Goal: Task Accomplishment & Management: Complete application form

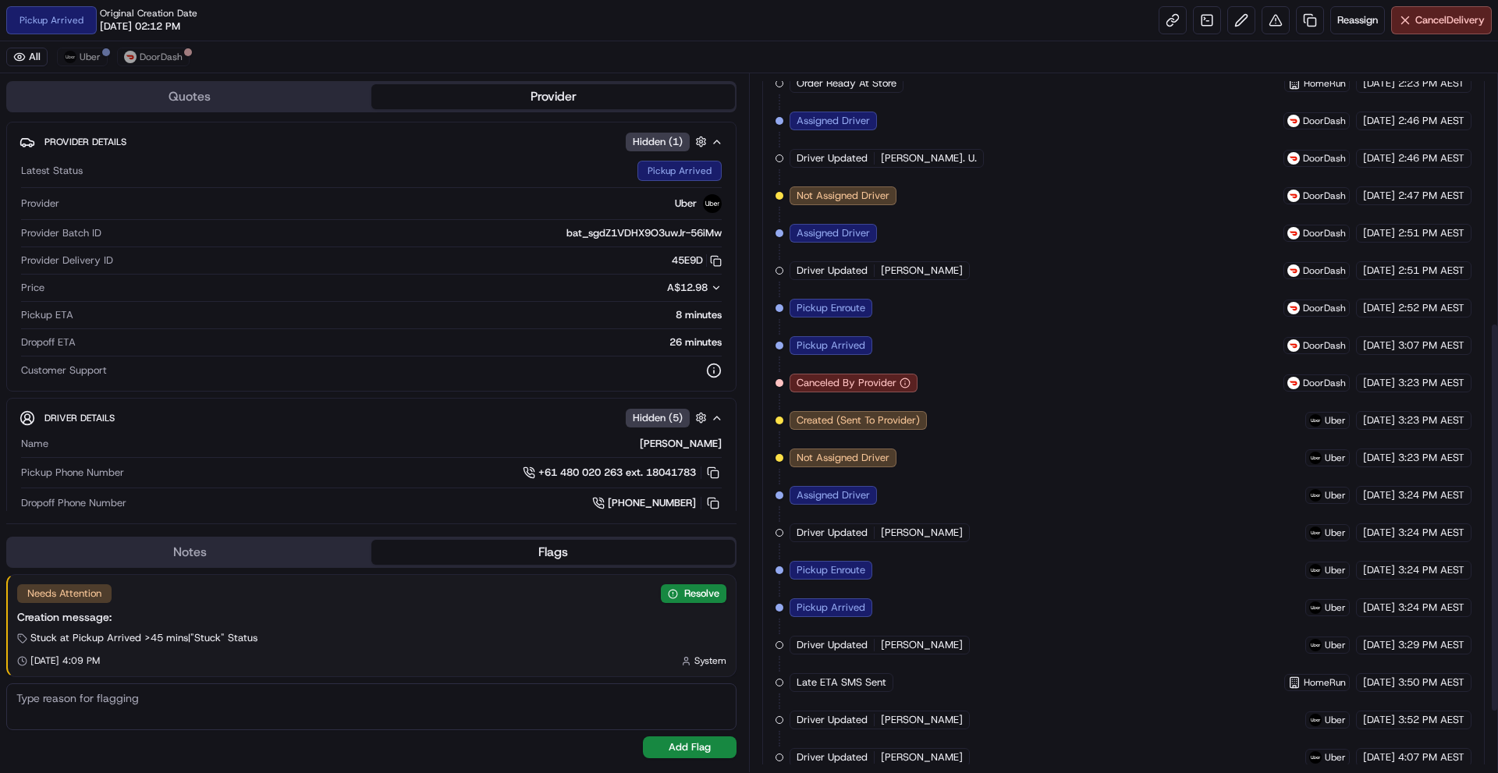
scroll to position [554, 0]
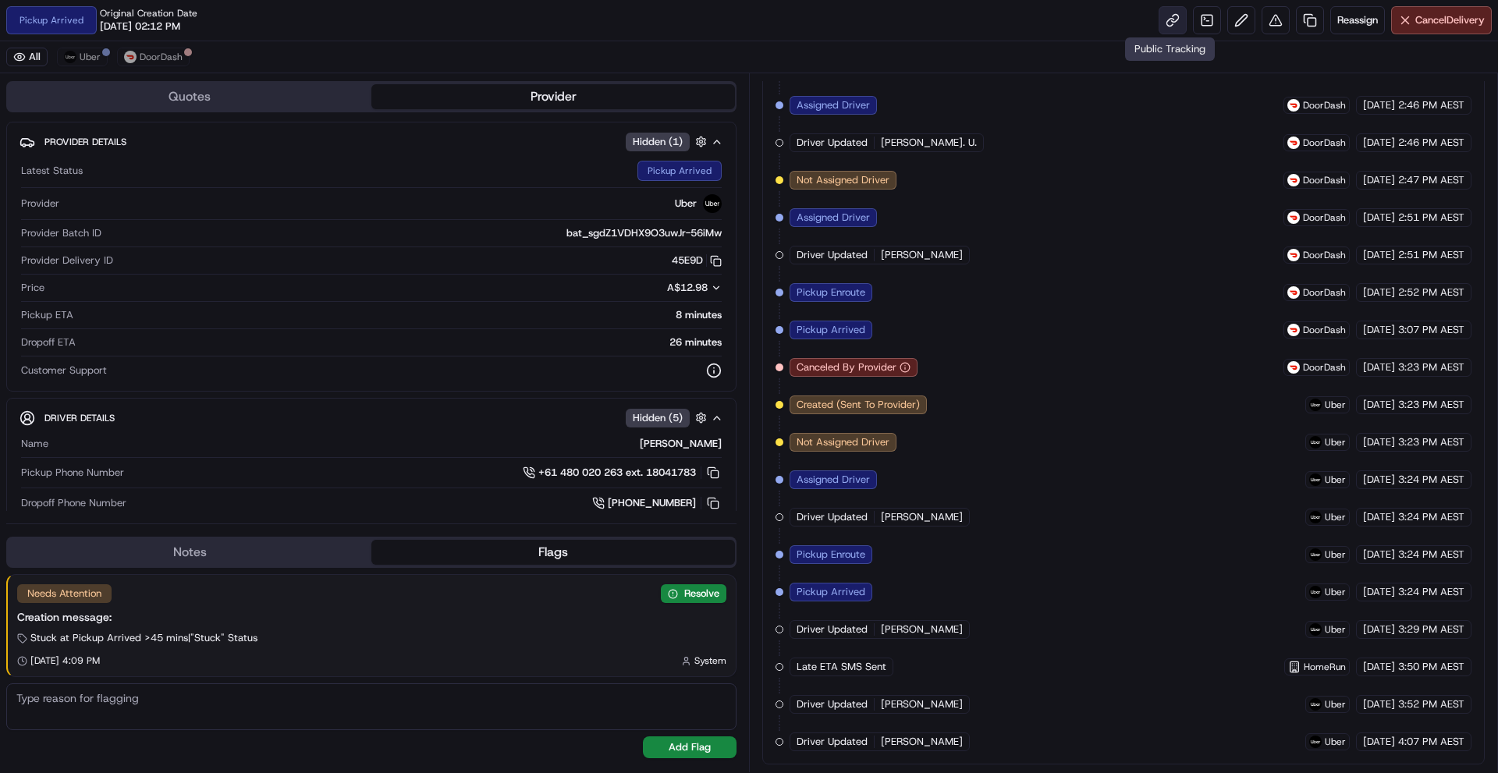
click at [1170, 20] on link at bounding box center [1172, 20] width 28 height 28
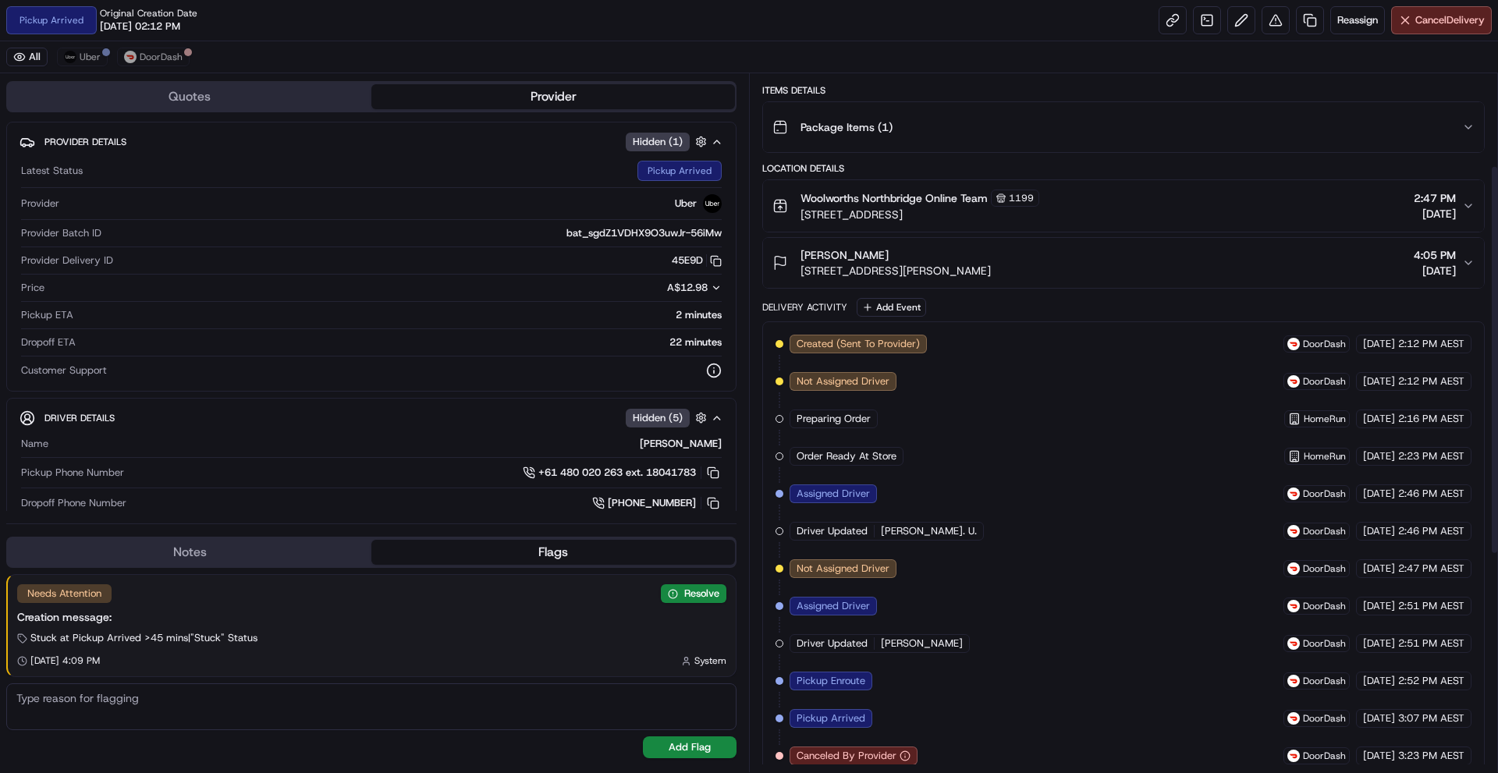
scroll to position [164, 0]
click at [1413, 27] on button "Cancel Delivery" at bounding box center [1441, 20] width 101 height 28
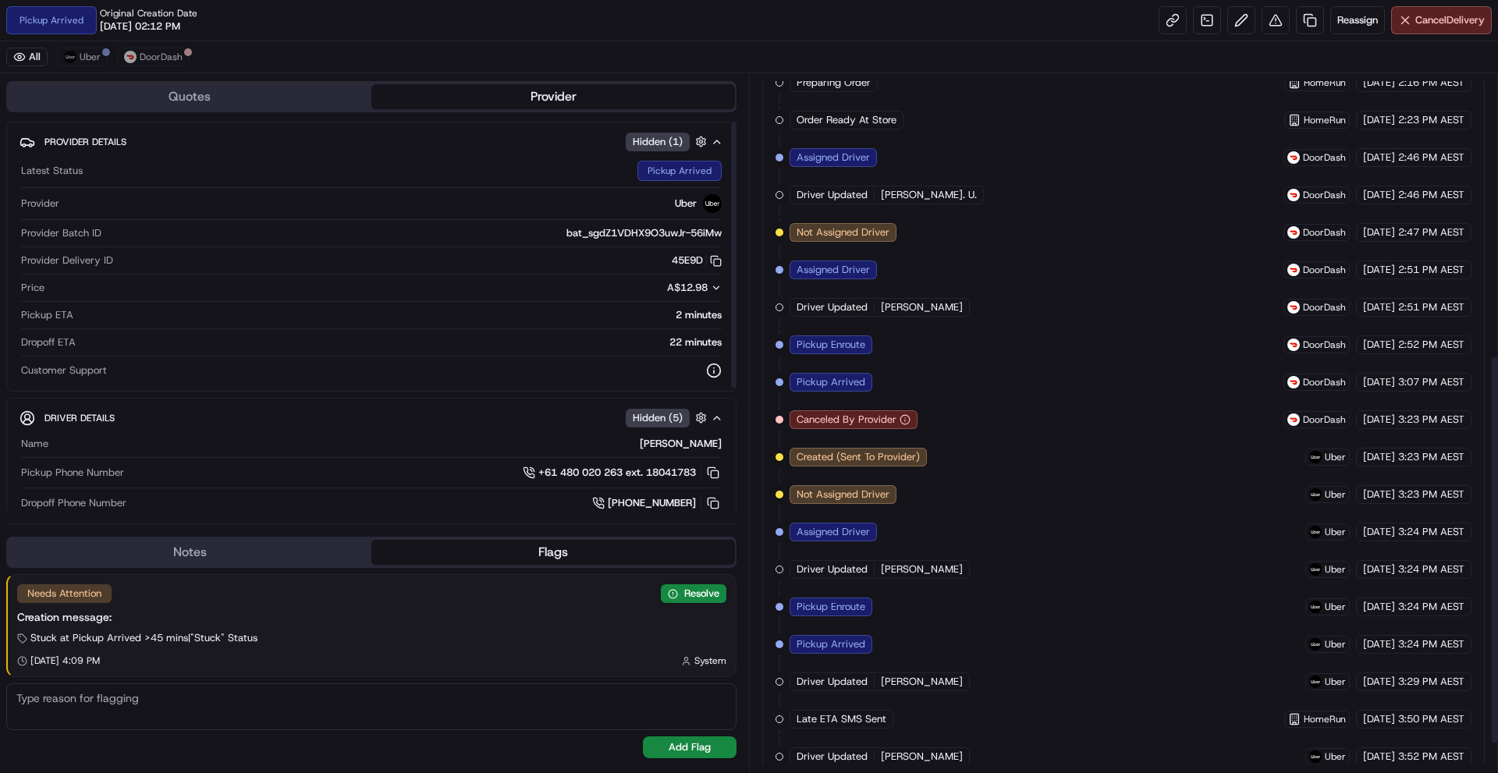
scroll to position [554, 0]
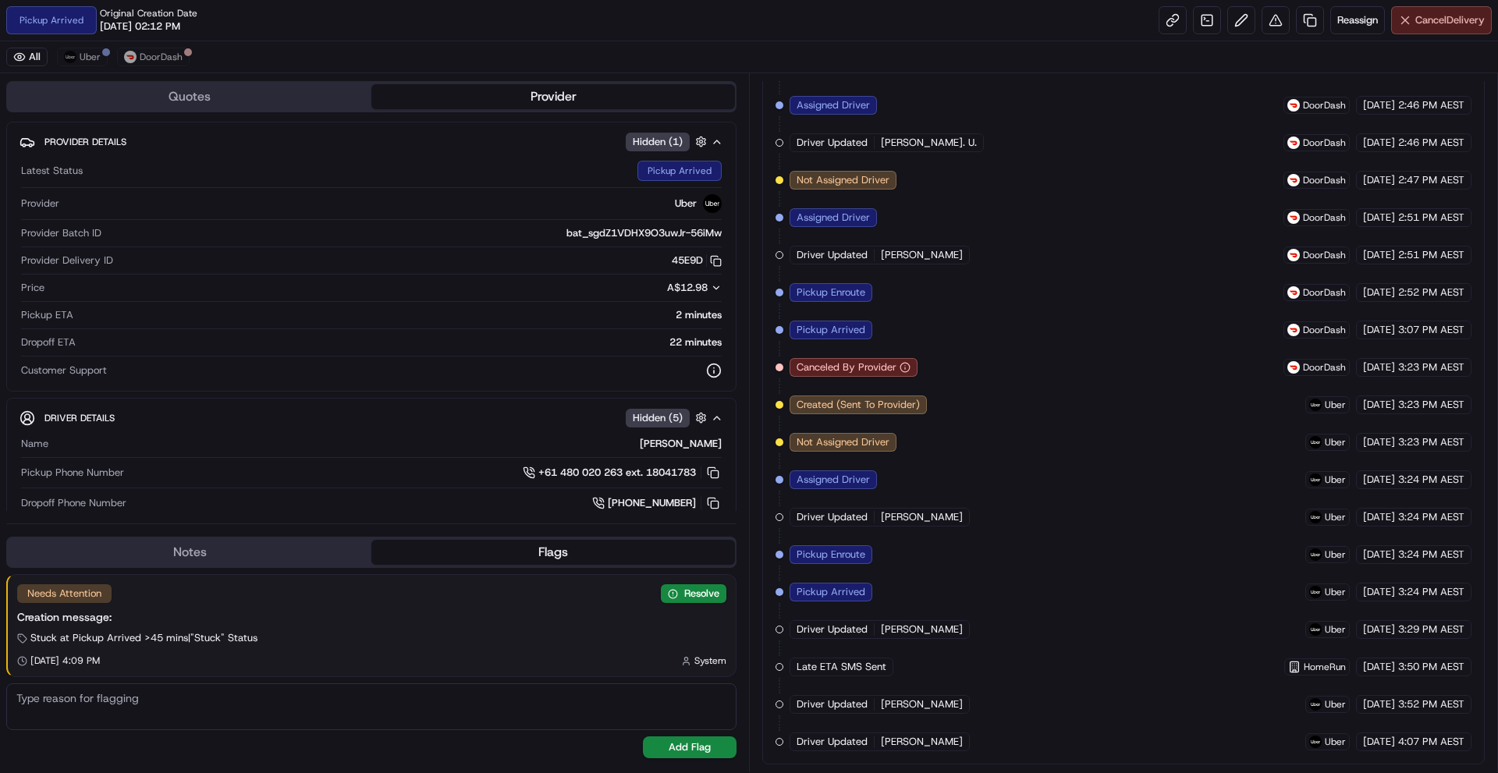
click at [1436, 27] on button "Cancel Delivery" at bounding box center [1441, 20] width 101 height 28
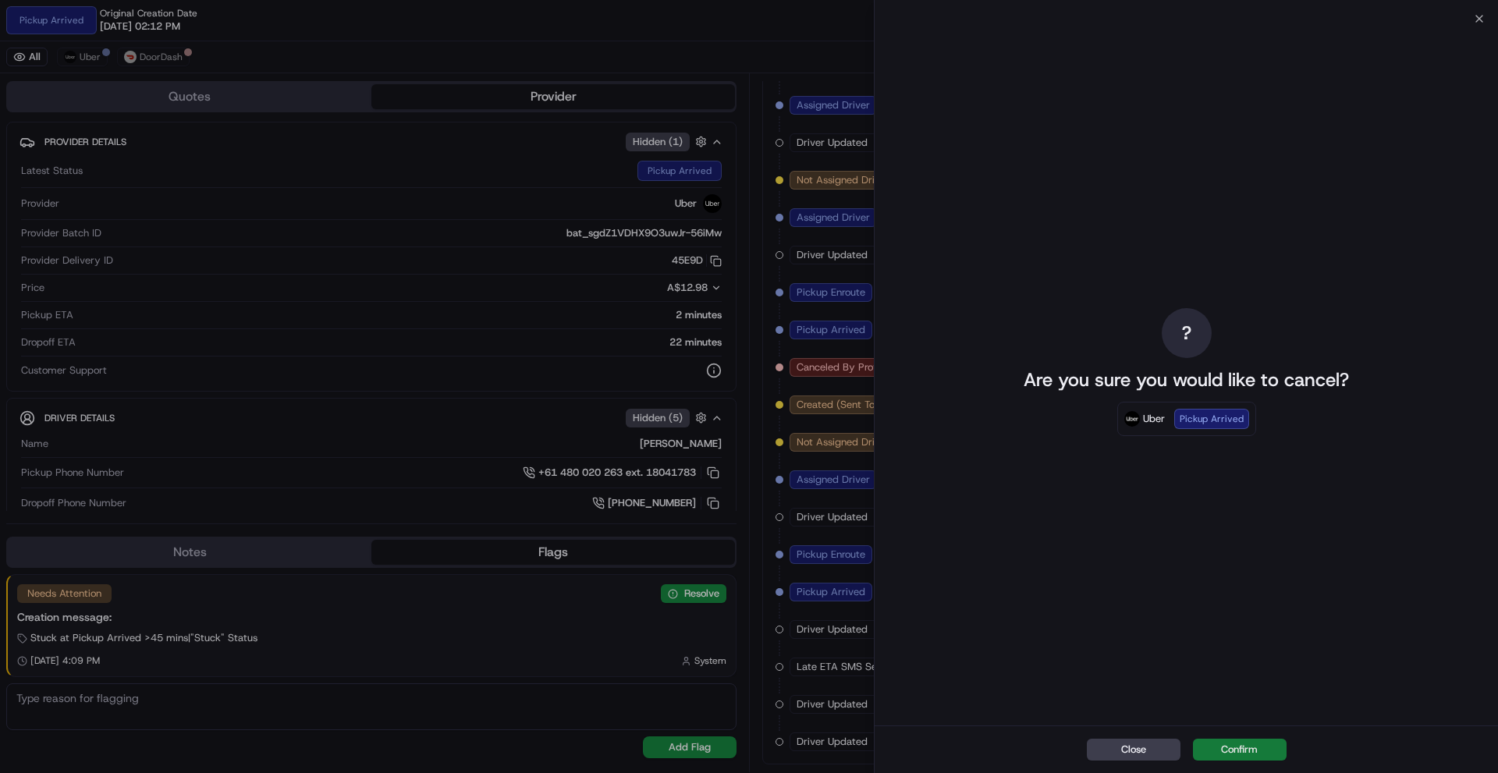
click at [1213, 756] on button "Confirm" at bounding box center [1240, 750] width 94 height 22
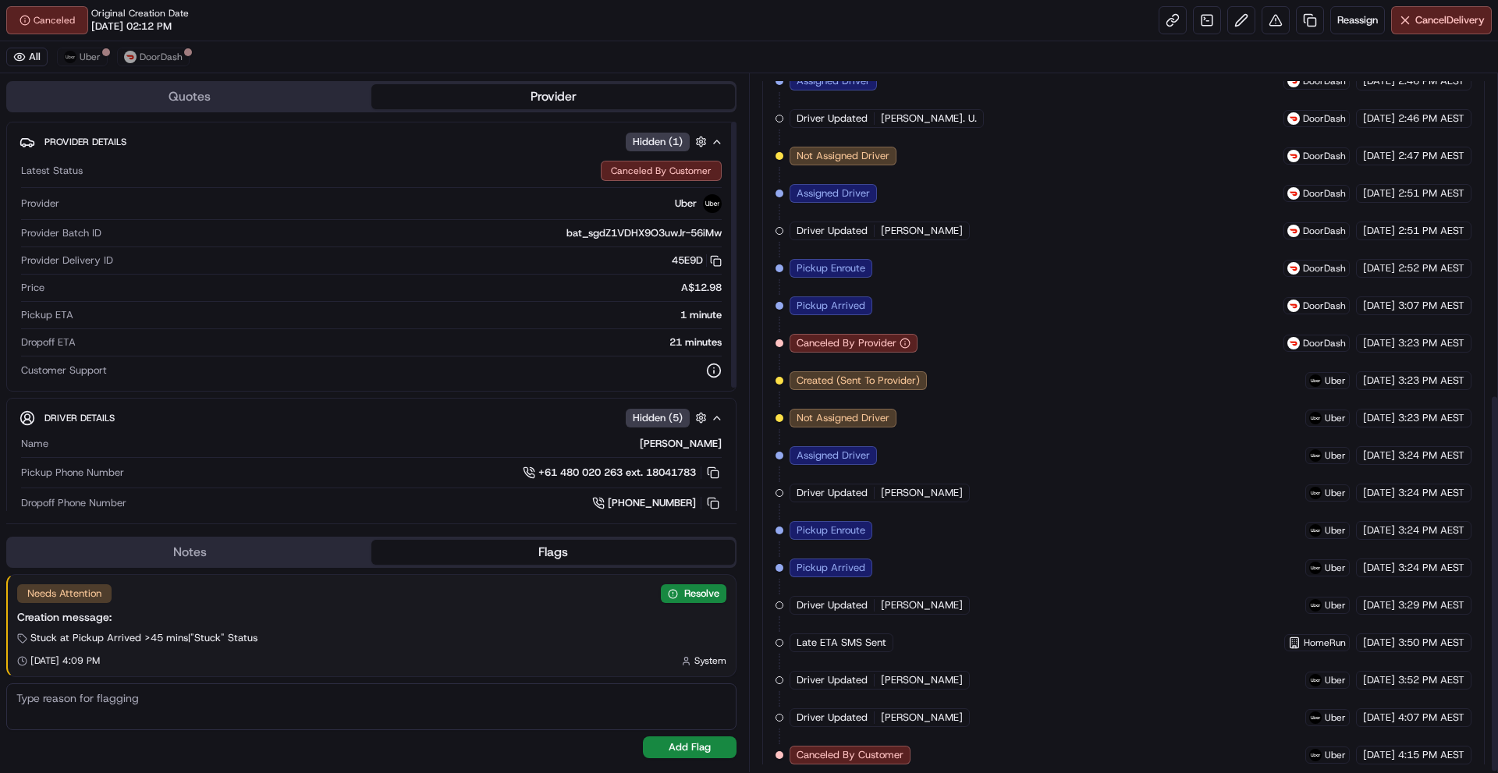
scroll to position [591, 0]
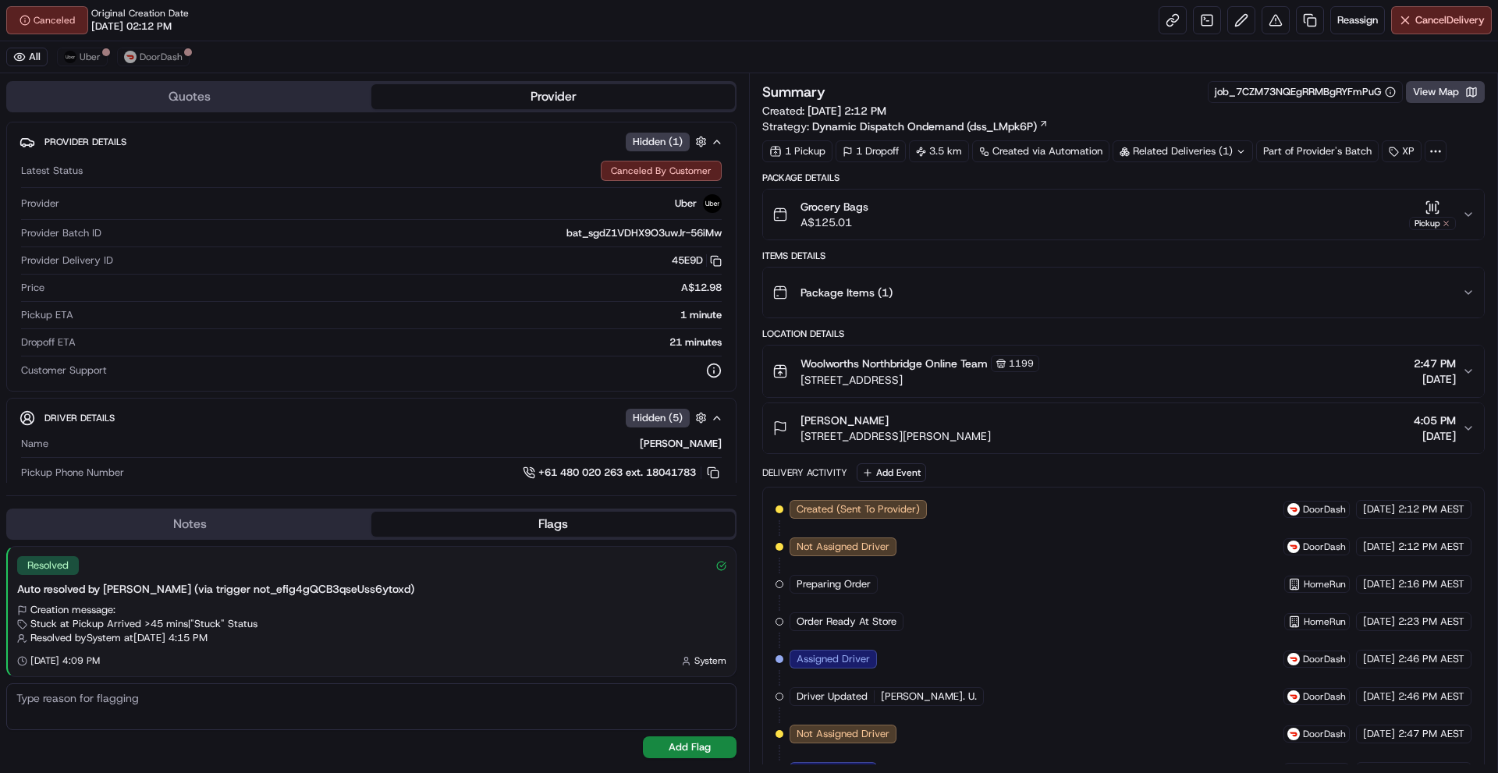
click at [1080, 35] on div "Canceled Original Creation Date [DATE] 02:12 PM Reassign Cancel Delivery" at bounding box center [749, 20] width 1498 height 41
click at [1313, 22] on link at bounding box center [1310, 20] width 28 height 28
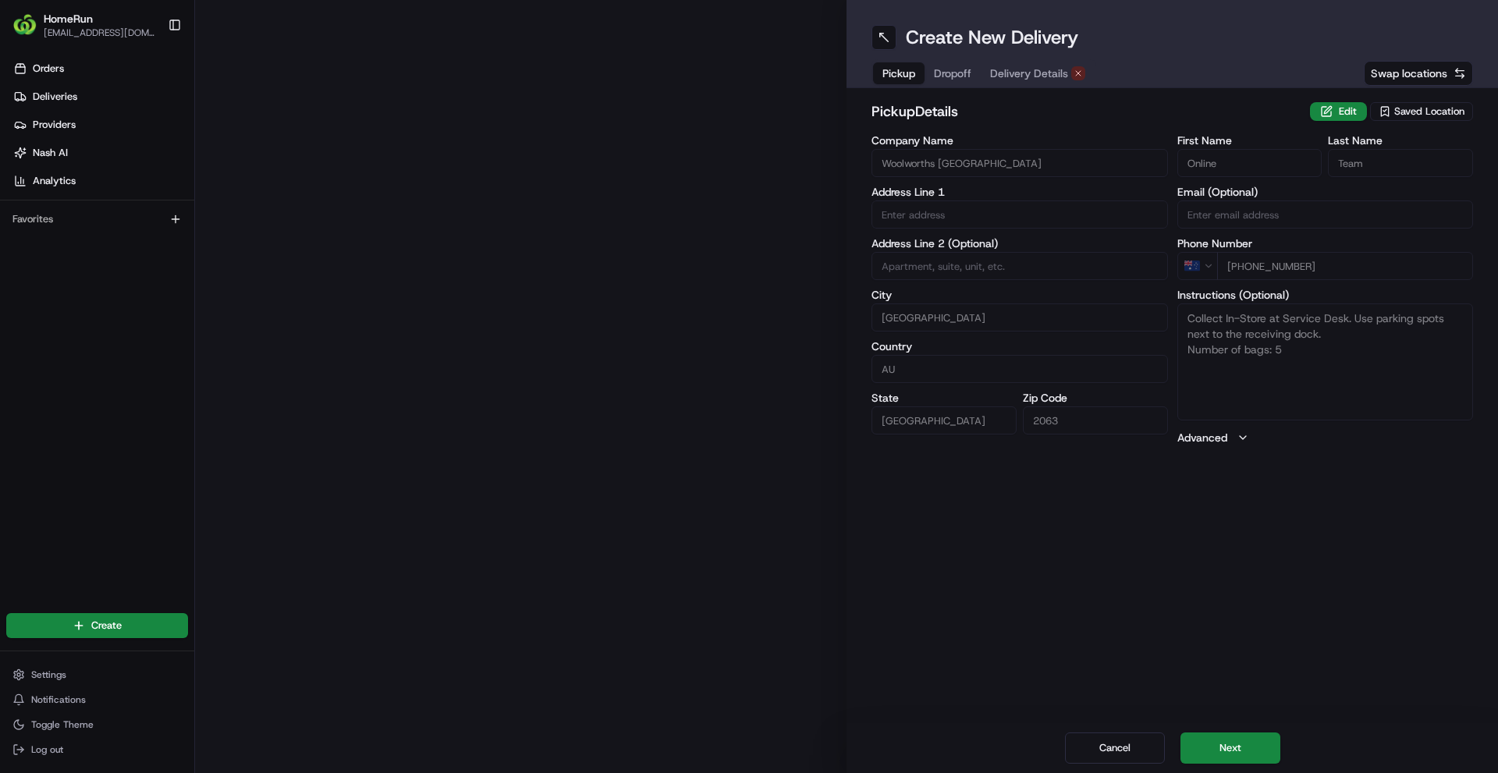
type input "79-113 Sailors Bay Road"
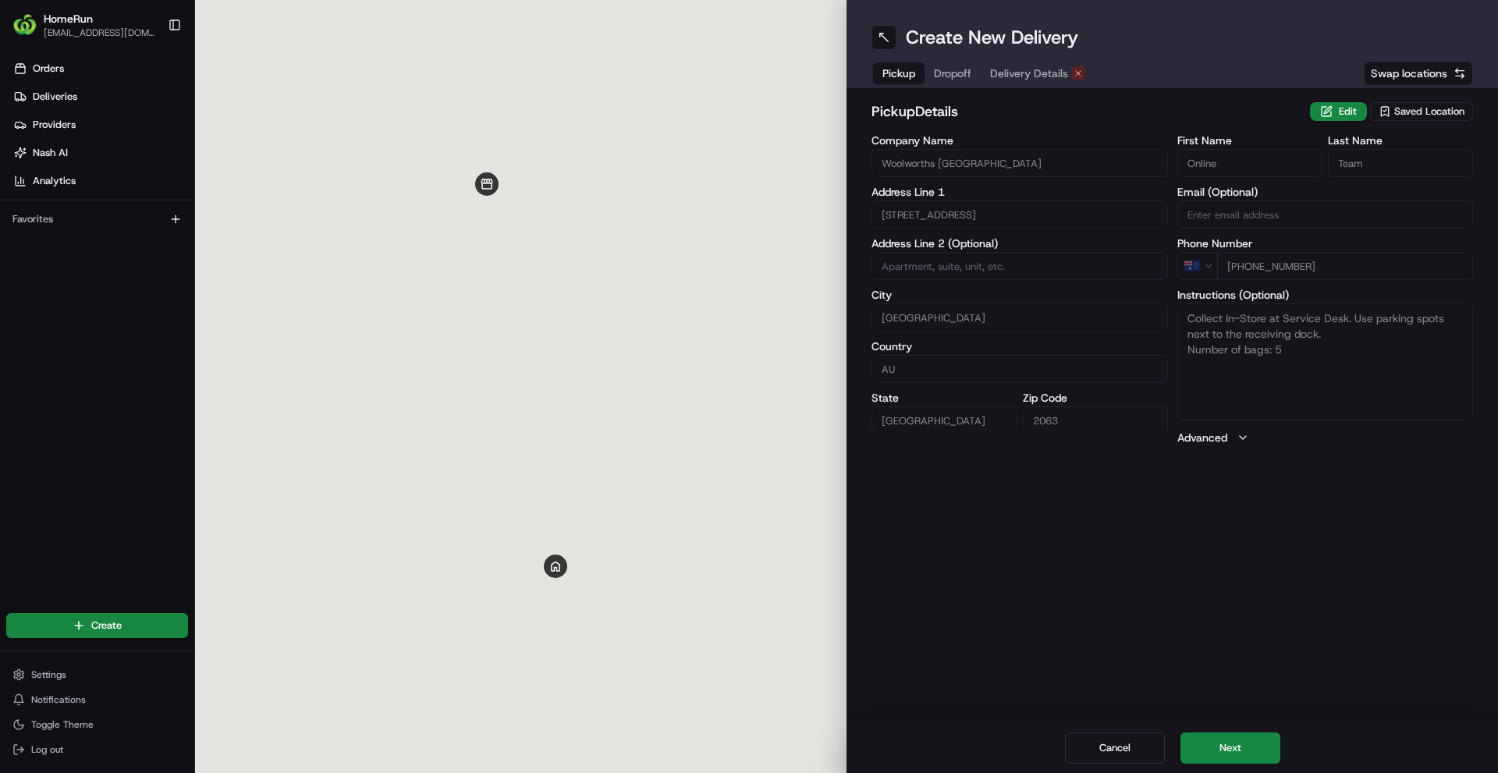
click at [1063, 69] on span "Delivery Details" at bounding box center [1029, 74] width 78 height 16
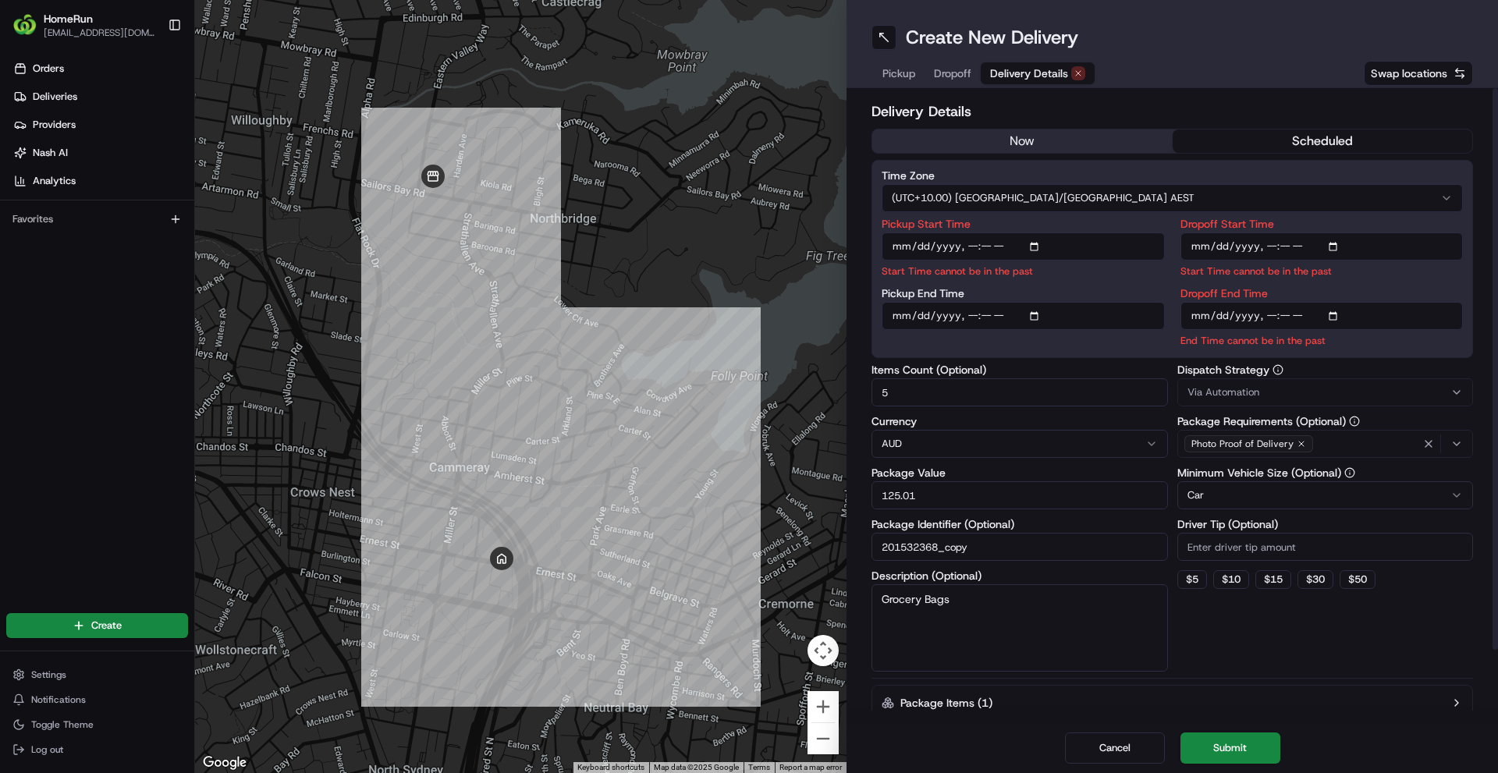
click at [973, 255] on input "Pickup Start Time" at bounding box center [1022, 246] width 283 height 28
click at [971, 247] on input "Pickup Start Time" at bounding box center [1022, 246] width 283 height 28
click at [981, 247] on input "Pickup Start Time" at bounding box center [1022, 246] width 283 height 28
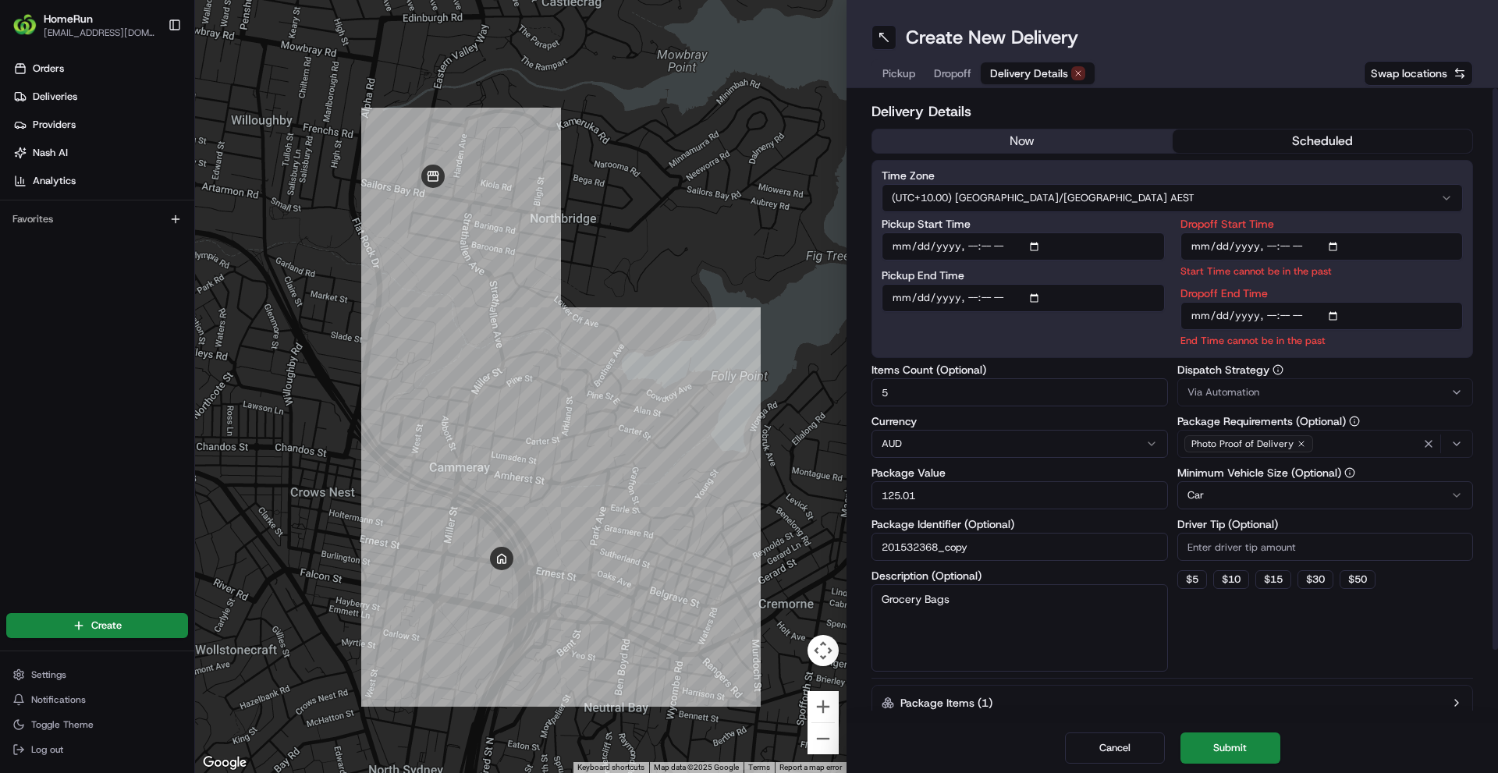
click at [1069, 289] on div "Pickup End Time" at bounding box center [1022, 291] width 283 height 42
click at [971, 248] on input "Pickup Start Time" at bounding box center [1022, 246] width 283 height 28
type input "2025-08-22T17:00"
click at [1268, 250] on input "Dropoff Start Time" at bounding box center [1321, 246] width 283 height 28
type input "2025-08-22T17:15"
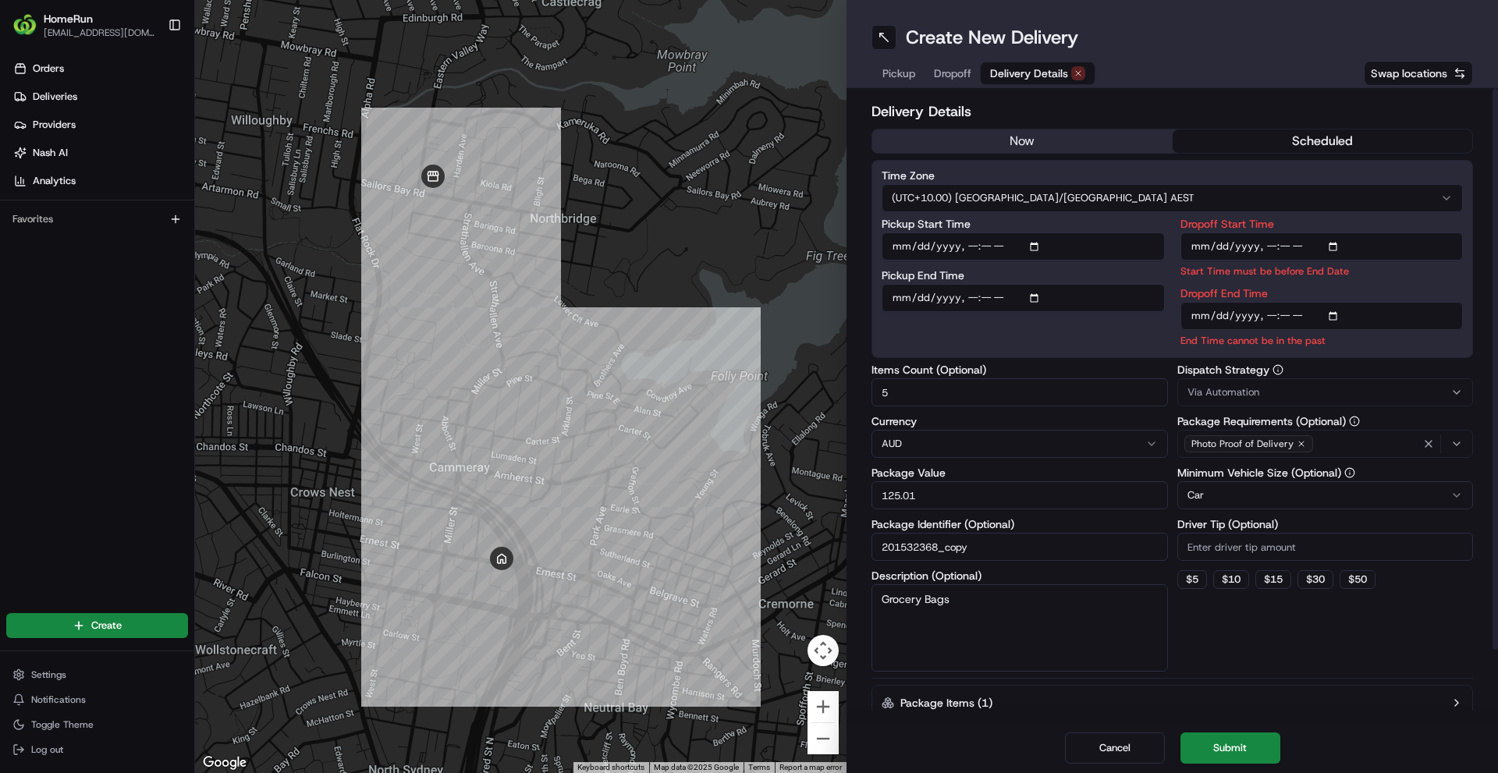
click at [1272, 316] on input "Dropoff End Time" at bounding box center [1321, 316] width 283 height 28
type input "2025-08-22T17:30"
click at [1145, 332] on div "Time Zone (UTC+10.00) Australia/Sydney AEST Pickup Start Time Pickup End Time D…" at bounding box center [1171, 259] width 601 height 198
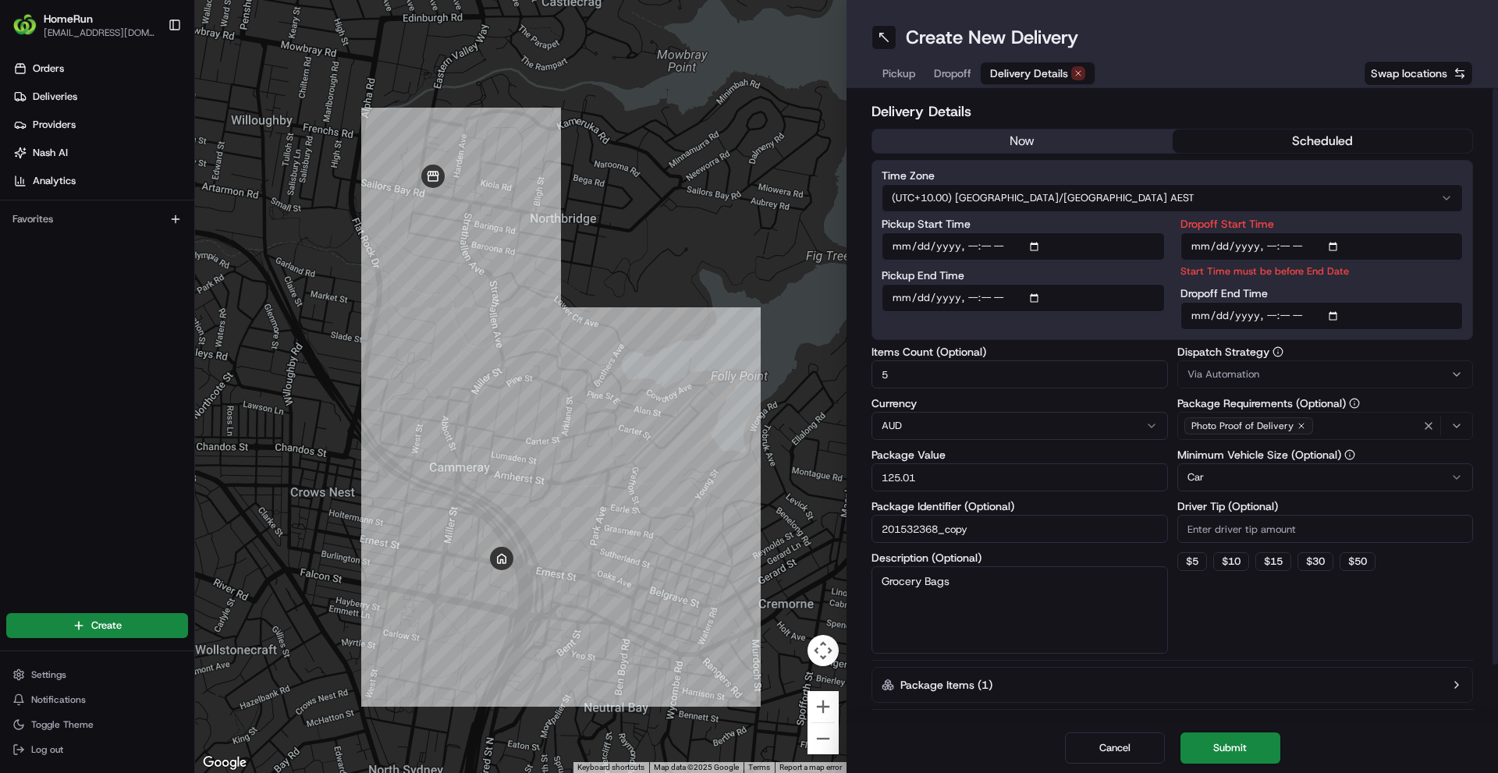
click at [1226, 741] on button "Submit" at bounding box center [1230, 747] width 100 height 31
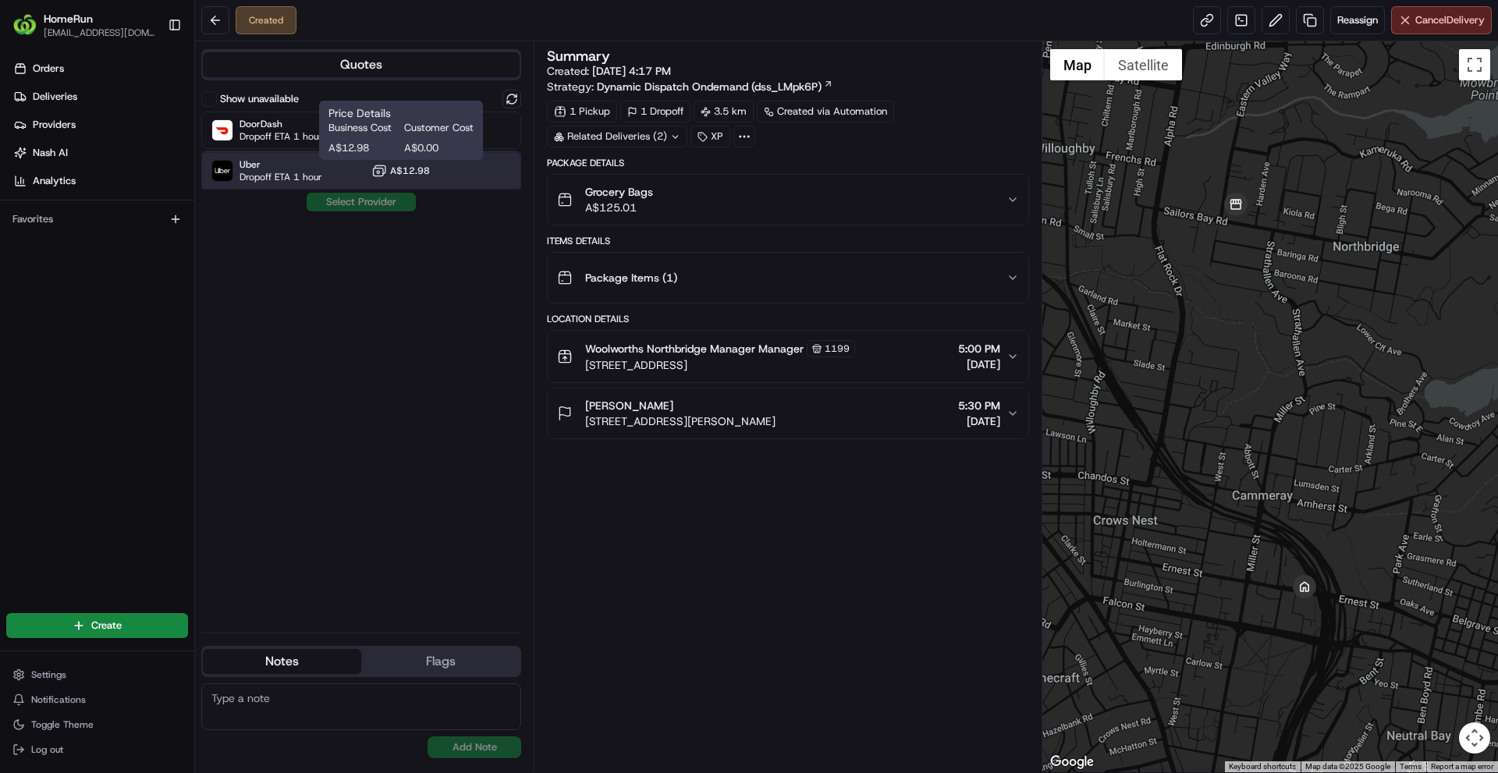
click at [367, 166] on div "Uber Dropoff ETA 1 hour A$12.98" at bounding box center [361, 170] width 320 height 37
click at [378, 202] on button "Assign Provider" at bounding box center [361, 202] width 111 height 19
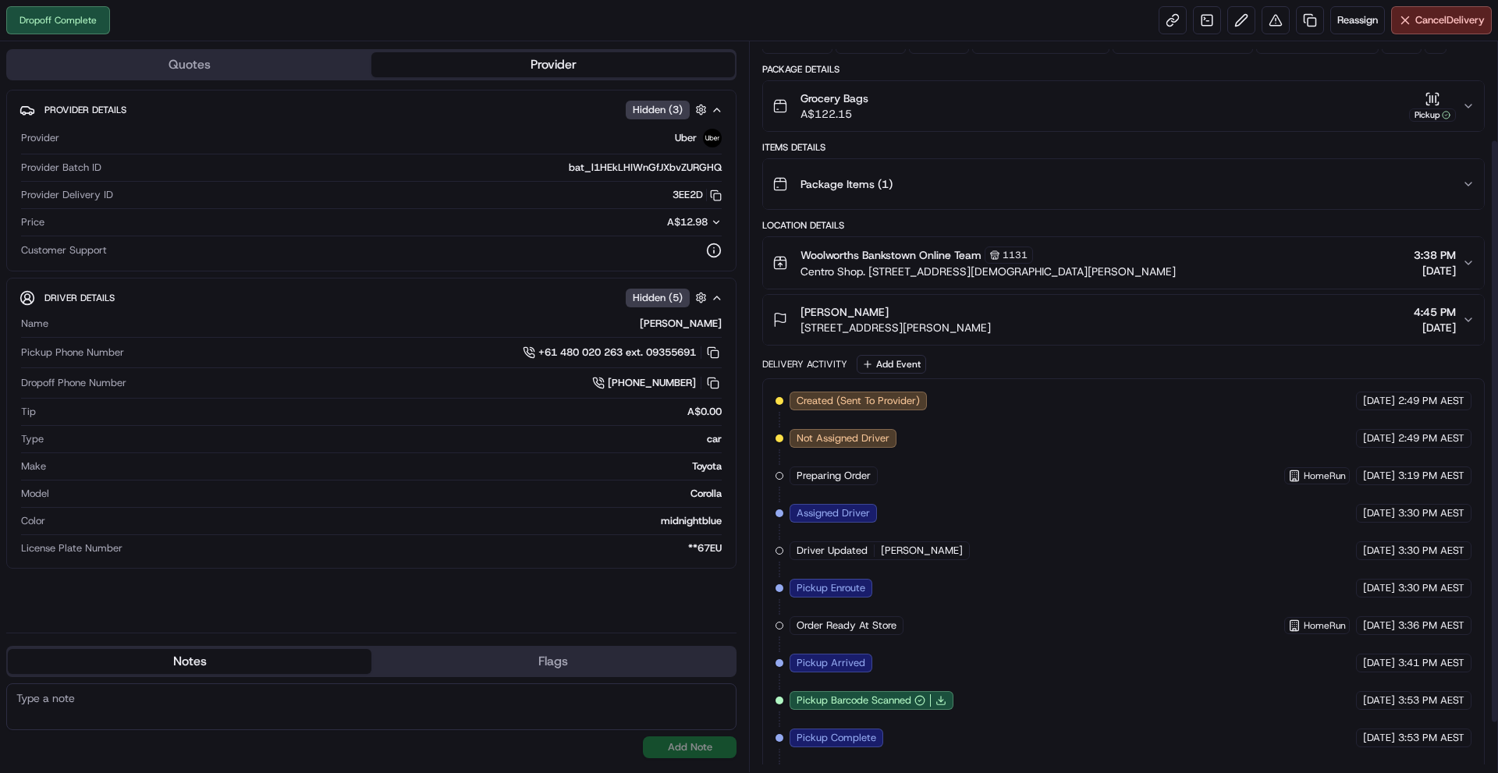
scroll to position [185, 0]
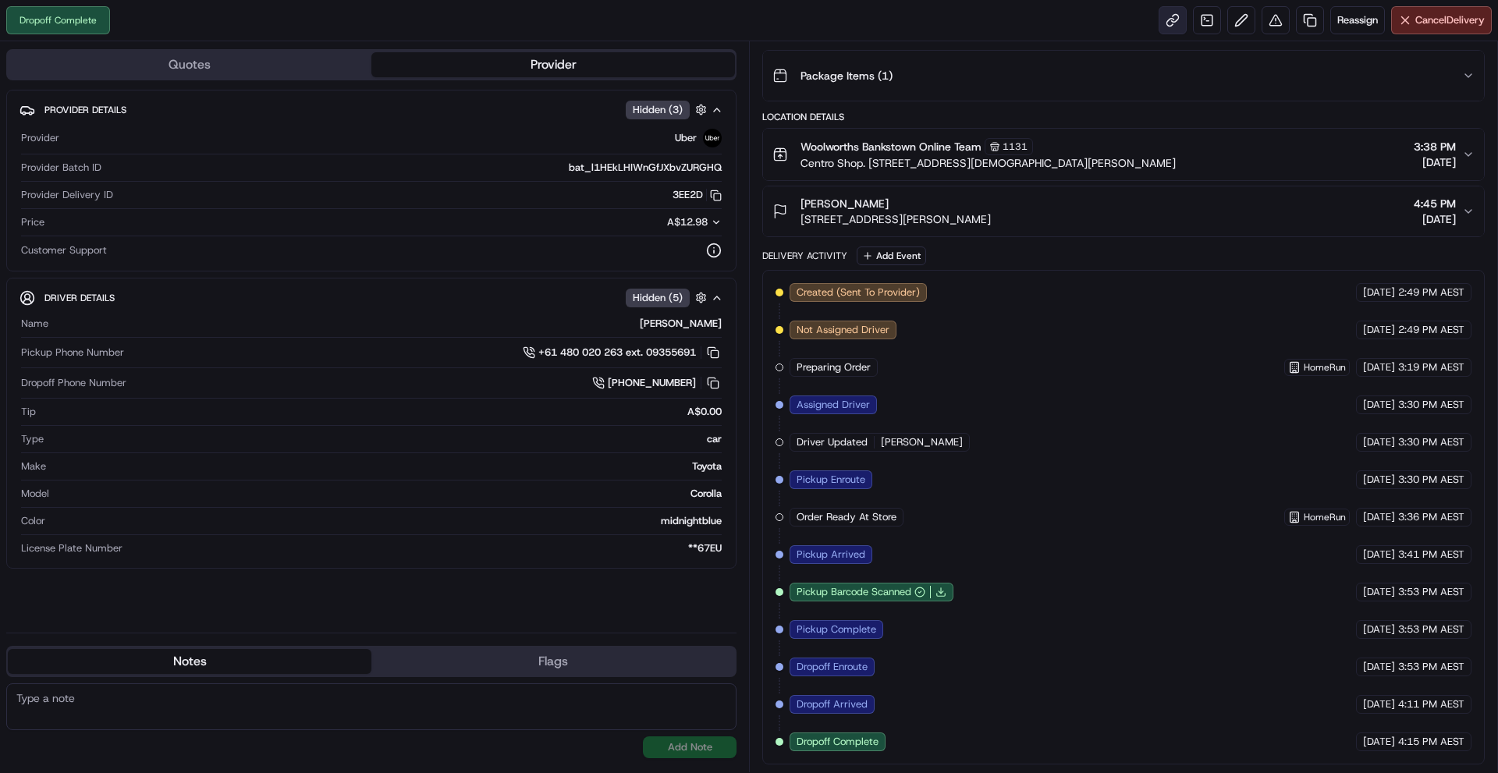
click at [1175, 21] on link at bounding box center [1172, 20] width 28 height 28
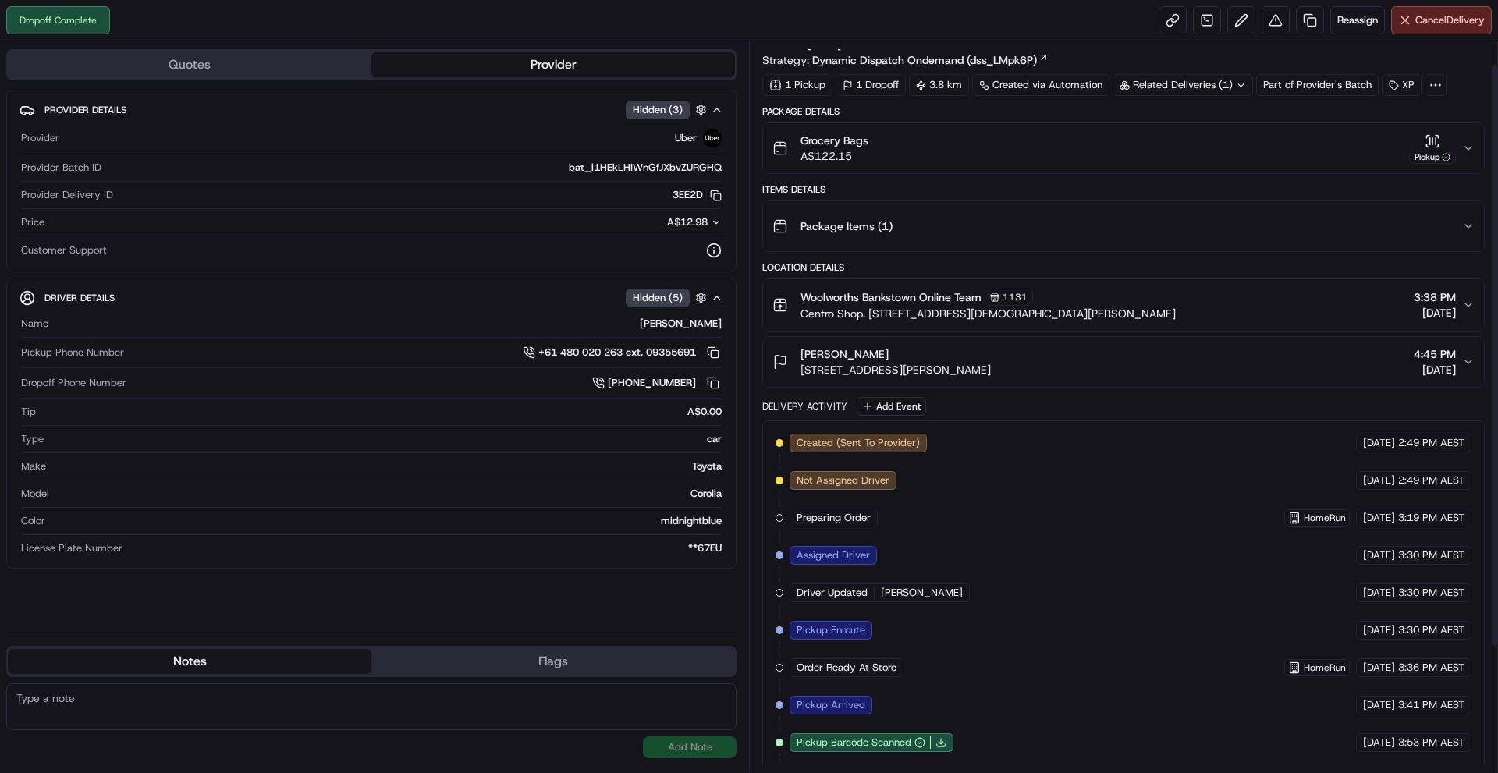
scroll to position [29, 0]
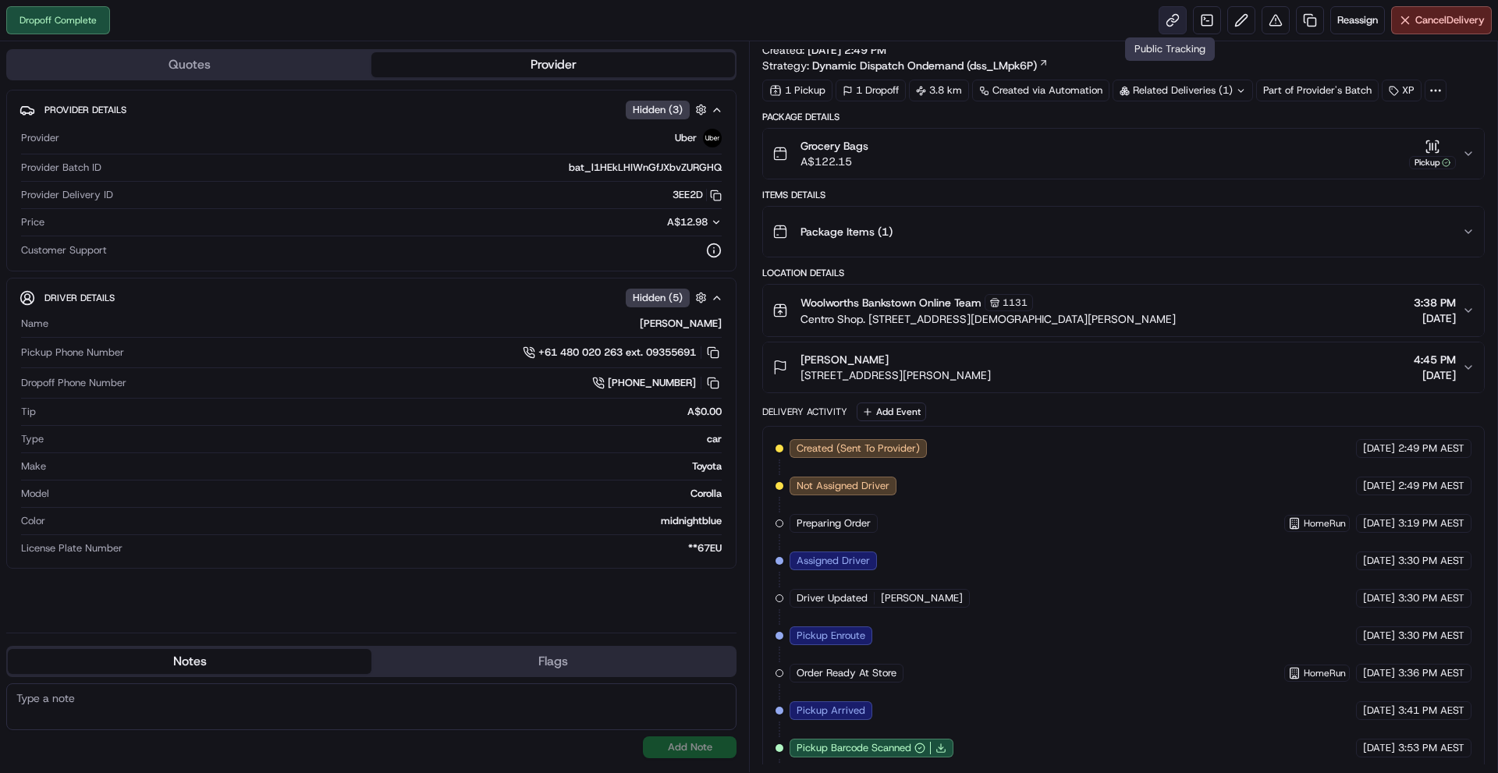
click at [1158, 27] on link at bounding box center [1172, 20] width 28 height 28
